Goal: Transaction & Acquisition: Purchase product/service

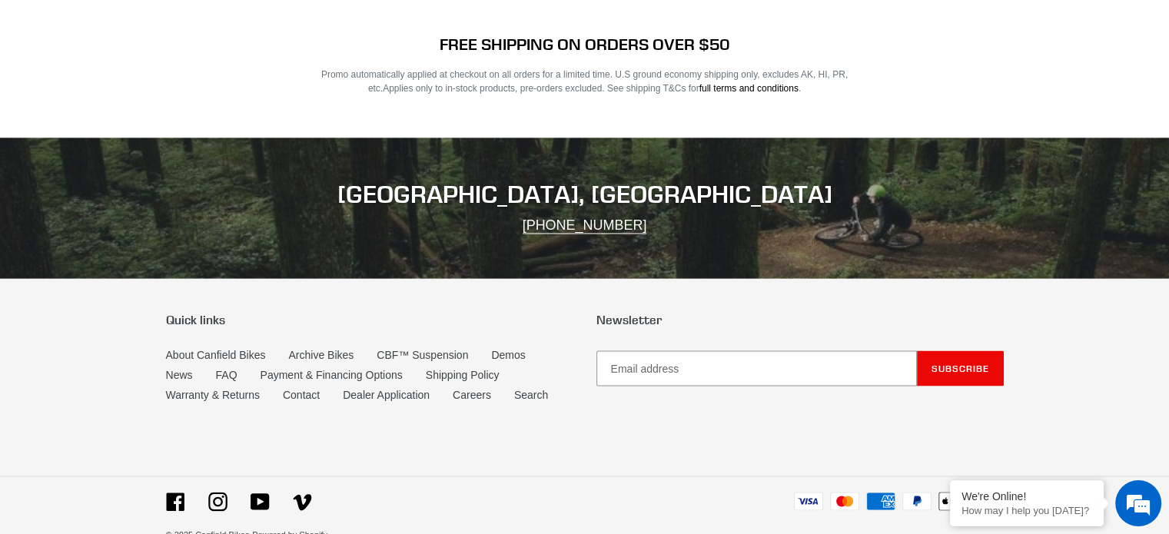
scroll to position [2584, 0]
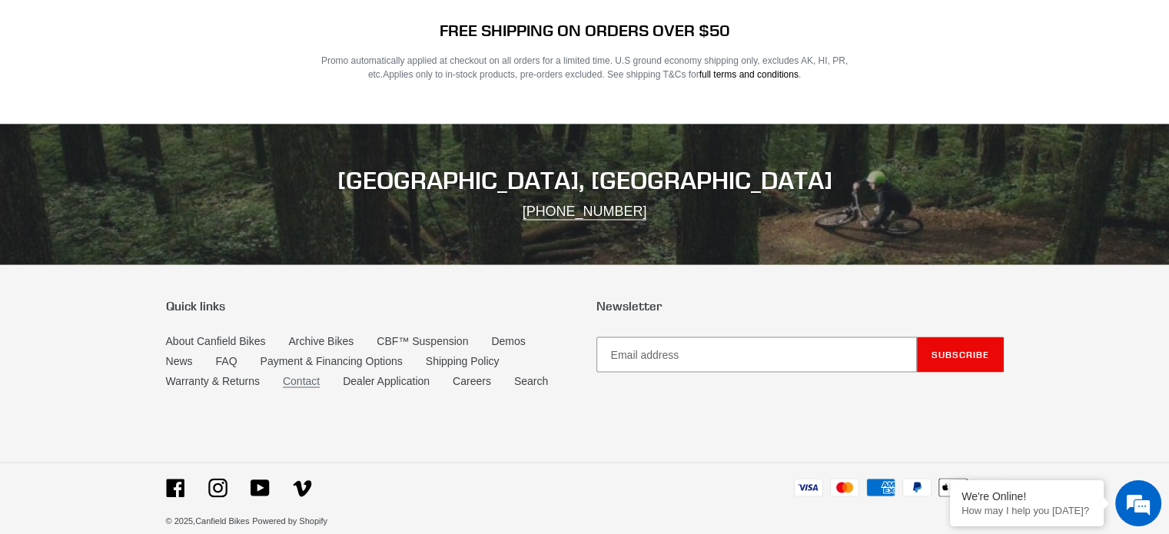
click at [303, 374] on link "Contact" at bounding box center [301, 380] width 37 height 13
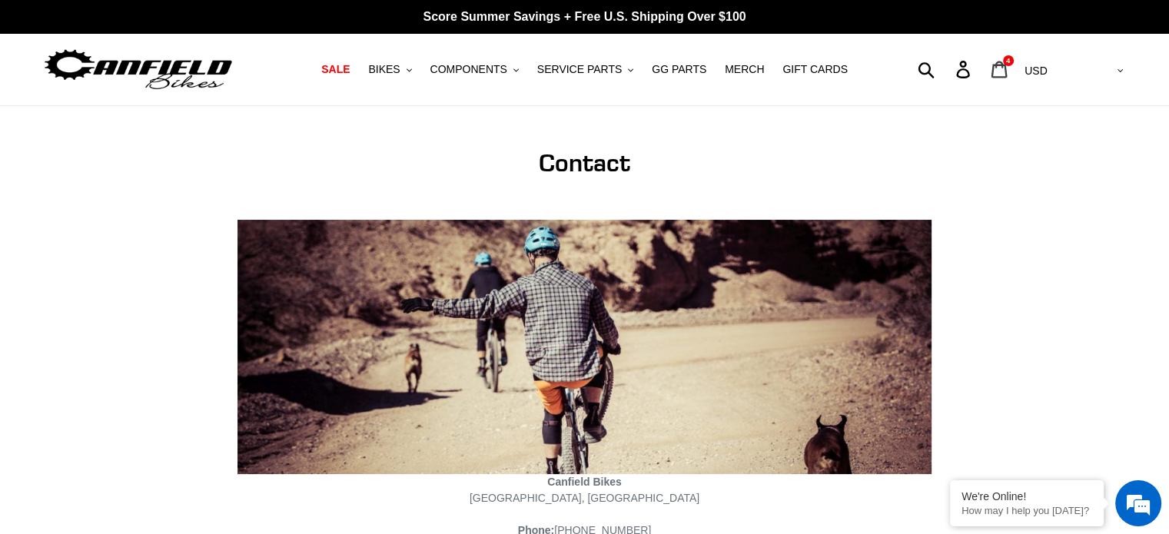
click at [1008, 68] on icon at bounding box center [1000, 69] width 16 height 17
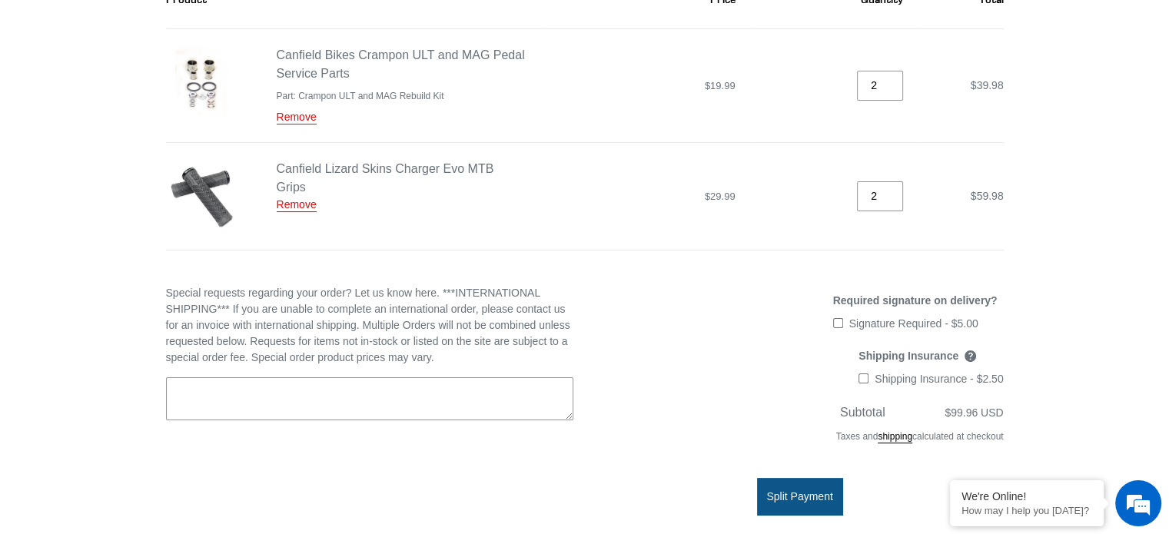
scroll to position [461, 0]
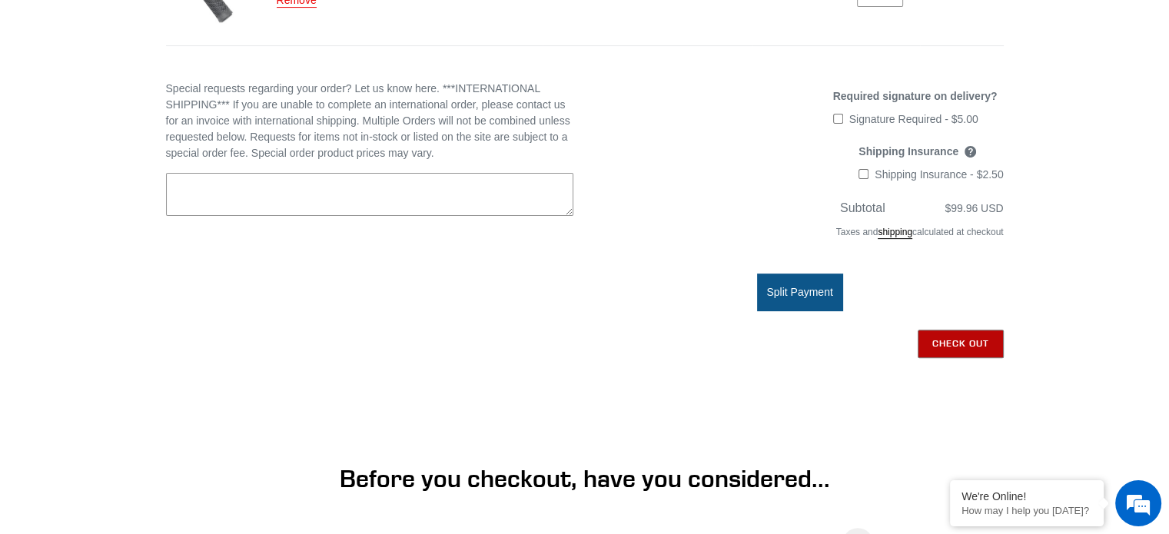
click at [963, 344] on input "Check out" at bounding box center [961, 344] width 86 height 28
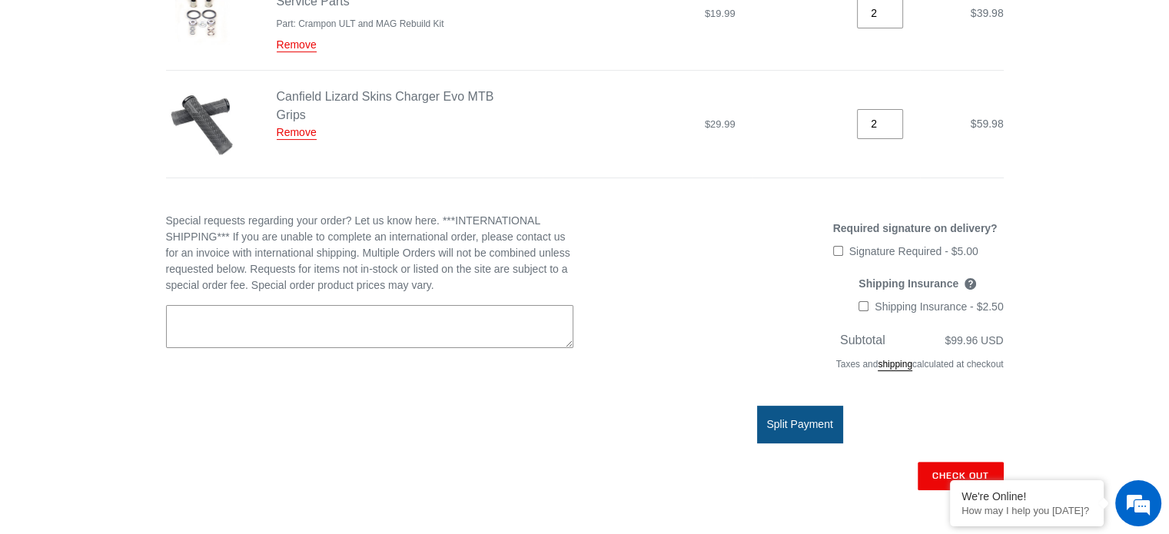
scroll to position [77, 0]
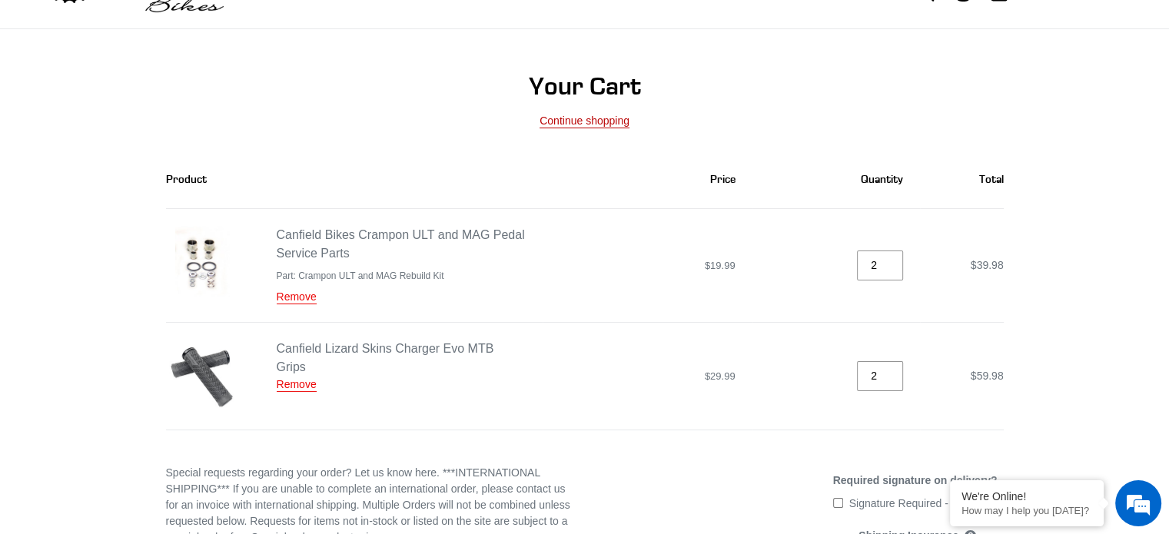
click at [599, 125] on link "Continue shopping" at bounding box center [585, 122] width 90 height 14
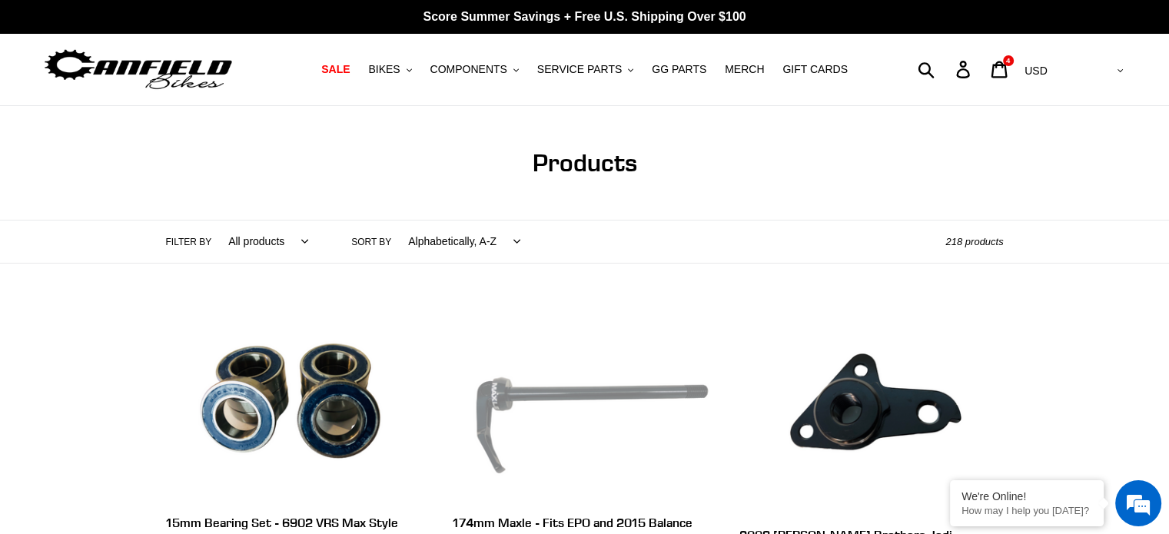
click at [275, 242] on select "All products 275 29er Axle balance BFCM22 BFCM23 BFCM24 BOGO23 CBF Chain Compon…" at bounding box center [264, 242] width 100 height 42
